Goal: Information Seeking & Learning: Learn about a topic

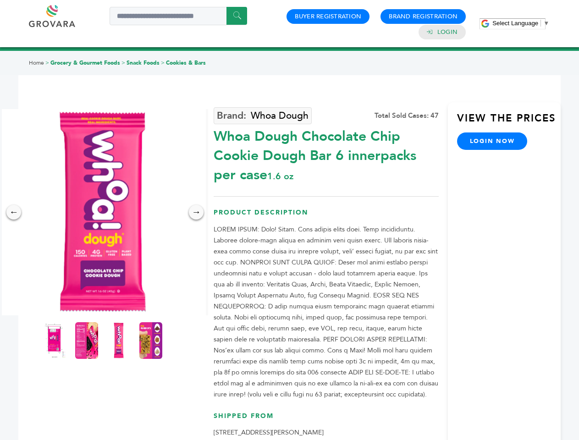
click at [521, 23] on span "Select Language" at bounding box center [515, 23] width 46 height 7
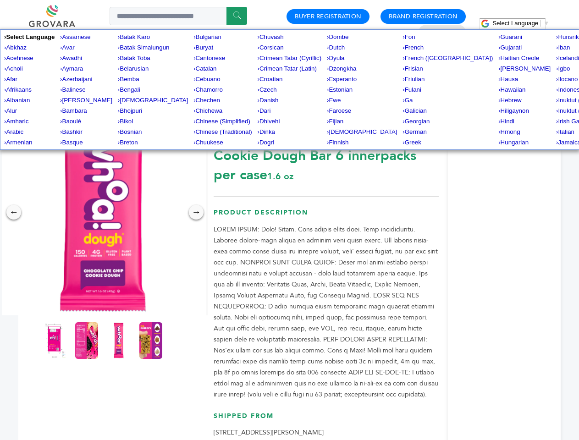
click at [103, 212] on img at bounding box center [103, 212] width 206 height 206
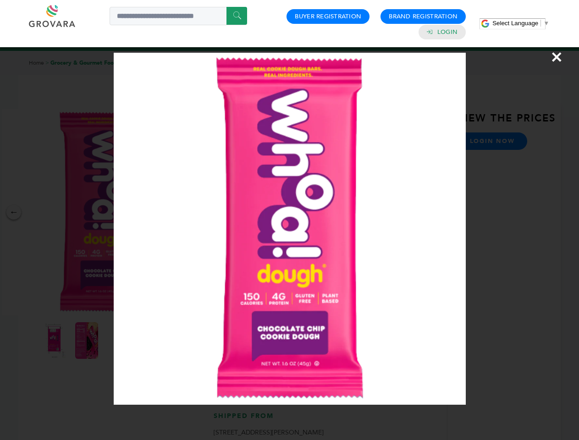
click at [14, 212] on div "×" at bounding box center [289, 220] width 579 height 440
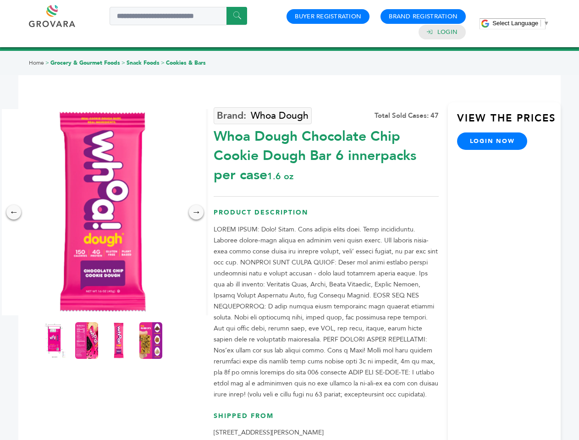
click at [196, 212] on div "→" at bounding box center [196, 212] width 15 height 15
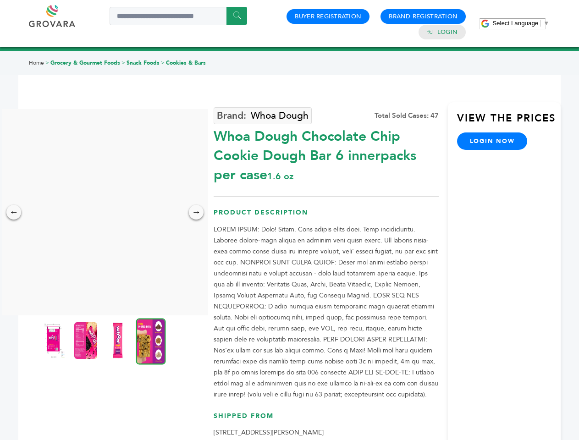
click at [55, 341] on img at bounding box center [53, 340] width 23 height 37
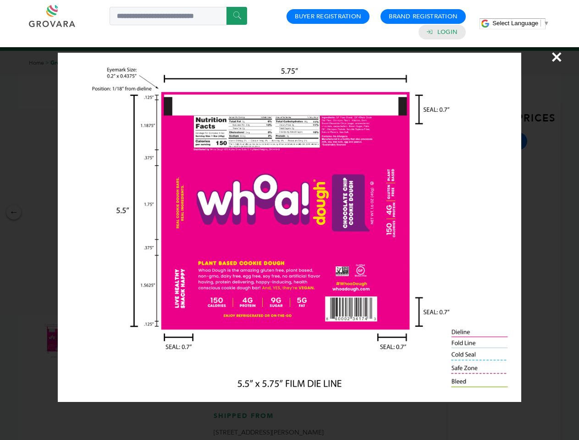
click at [87, 341] on div "×" at bounding box center [289, 220] width 579 height 440
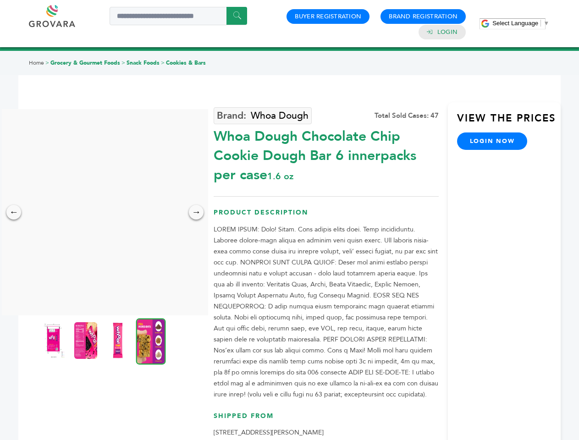
click at [119, 341] on img at bounding box center [117, 340] width 23 height 37
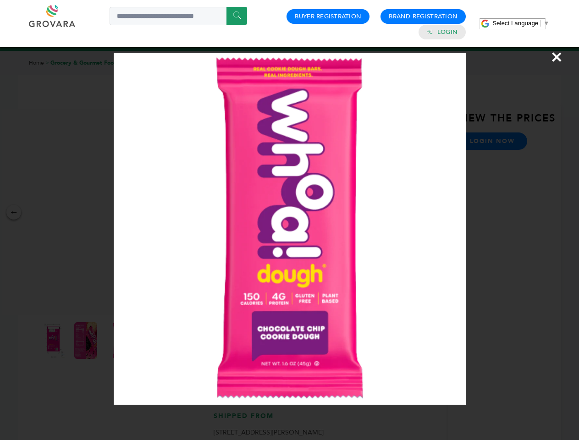
click at [151, 341] on div "×" at bounding box center [289, 220] width 579 height 440
